Goal: Register for event/course

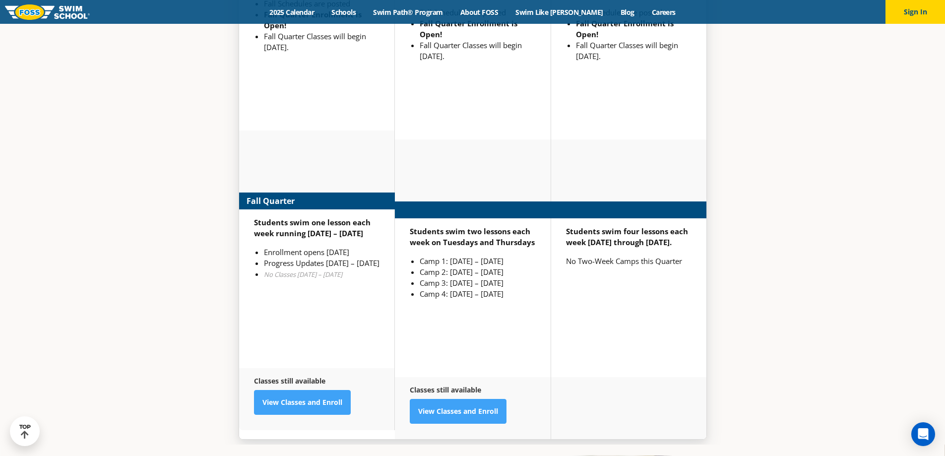
scroll to position [2863, 0]
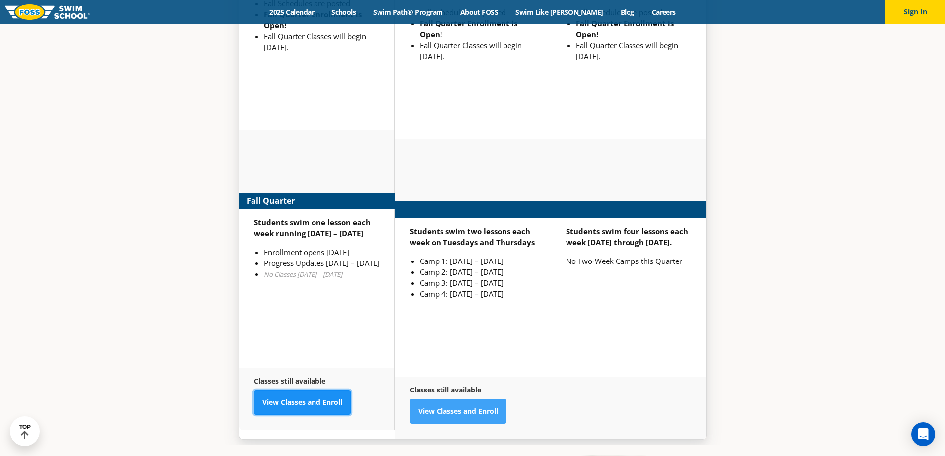
click at [296, 390] on link "View Classes and Enroll" at bounding box center [302, 402] width 97 height 25
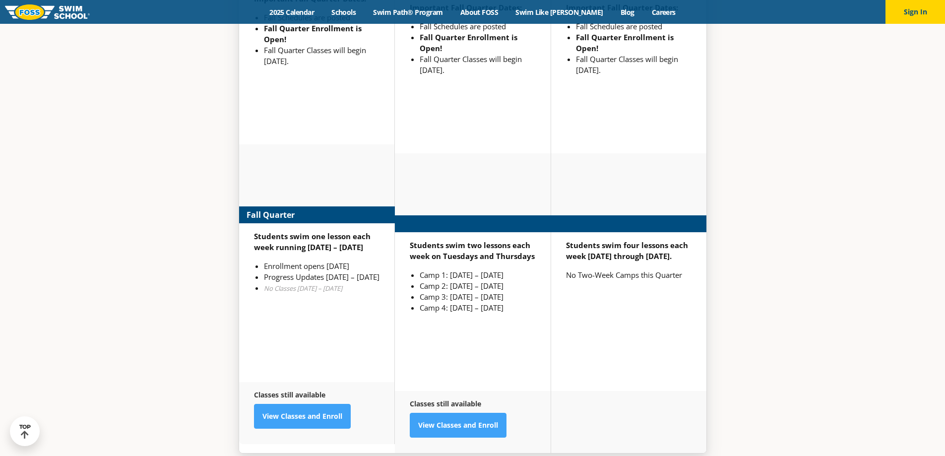
scroll to position [2863, 0]
click at [297, 404] on link "View Classes and Enroll" at bounding box center [302, 416] width 97 height 25
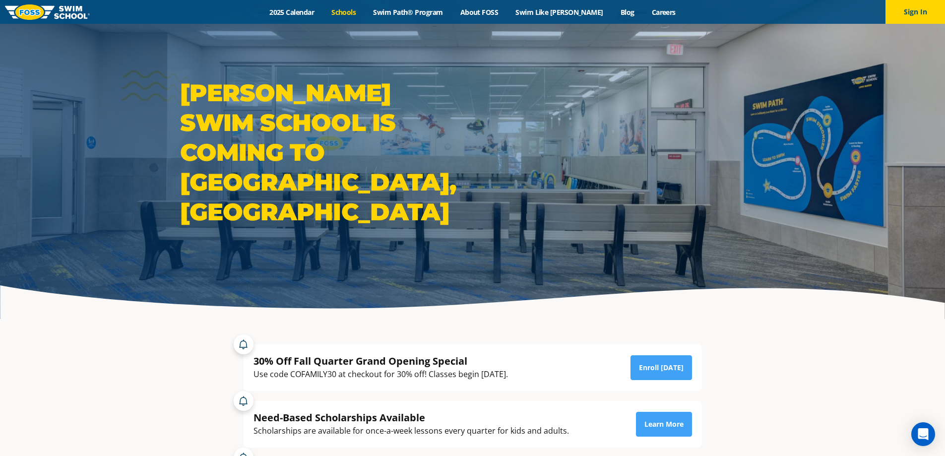
click at [364, 10] on link "Schools" at bounding box center [344, 11] width 42 height 9
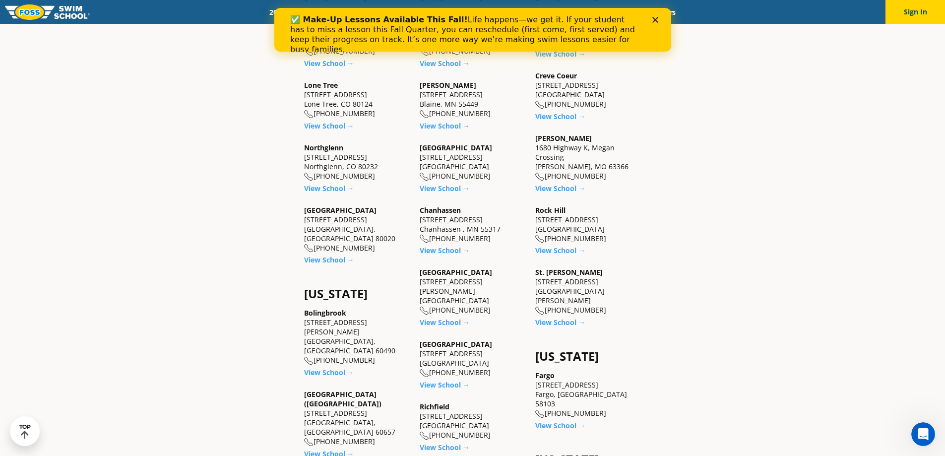
scroll to position [446, 0]
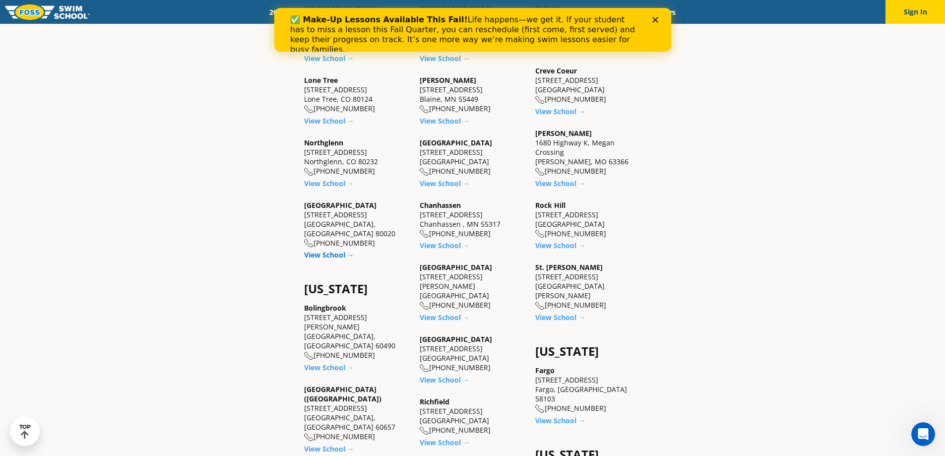
click at [324, 250] on link "View School →" at bounding box center [329, 254] width 50 height 9
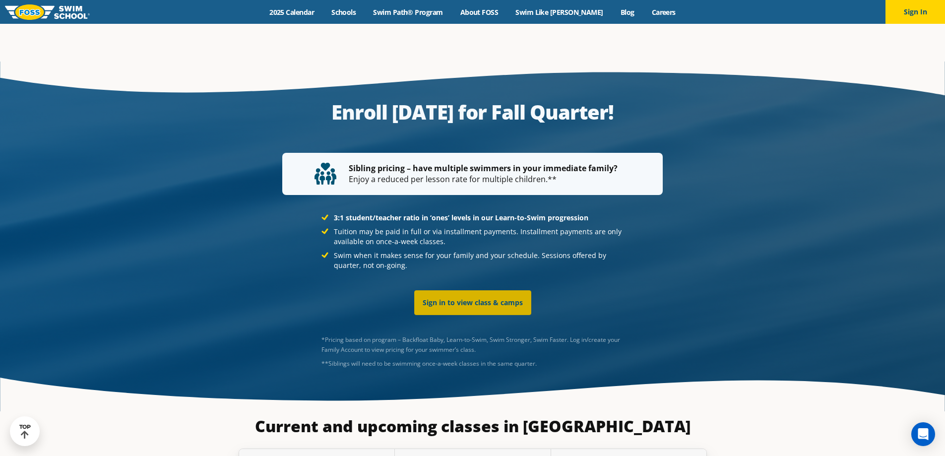
scroll to position [2282, 0]
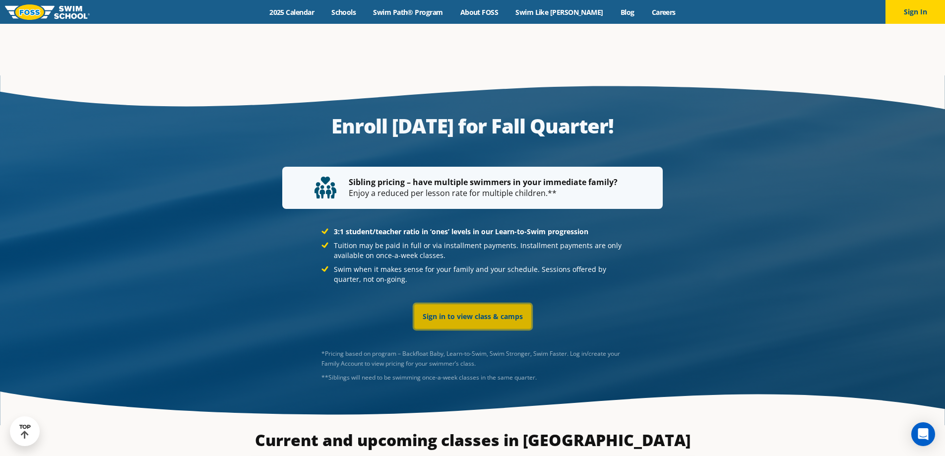
click at [499, 304] on link "Sign in to view class & camps" at bounding box center [472, 316] width 117 height 25
